Goal: Navigation & Orientation: Go to known website

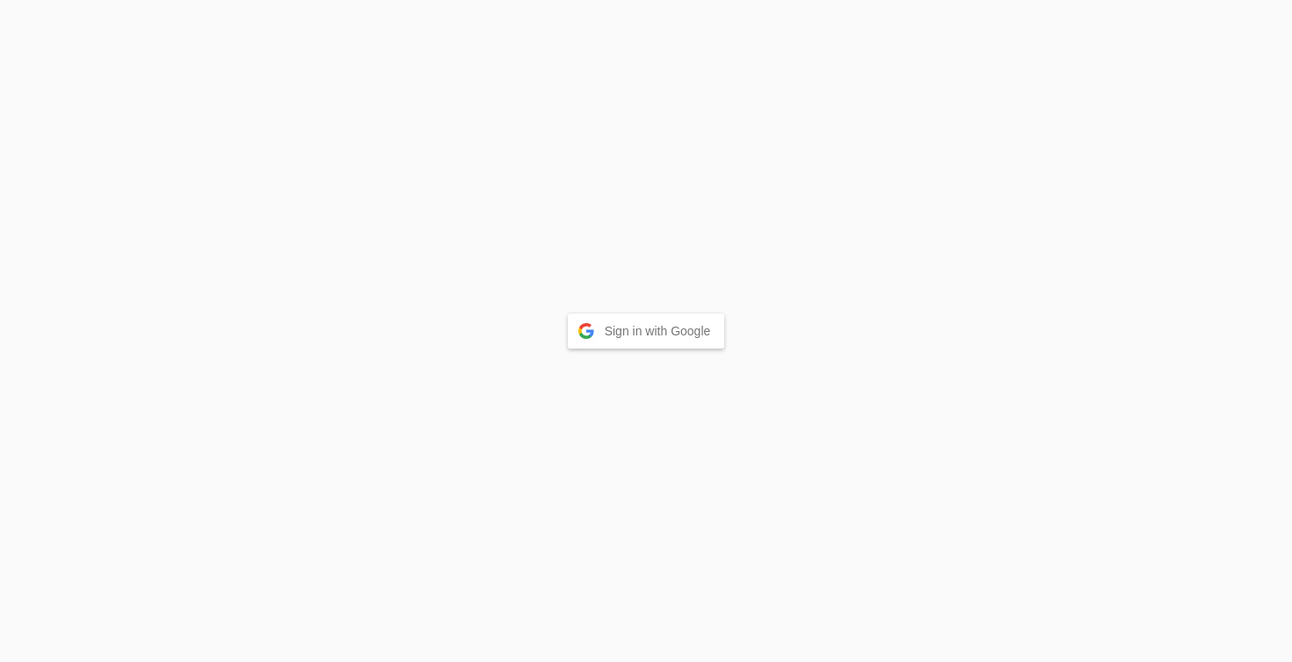
click at [618, 333] on button "Sign in with Google" at bounding box center [646, 331] width 157 height 35
